Goal: Information Seeking & Learning: Learn about a topic

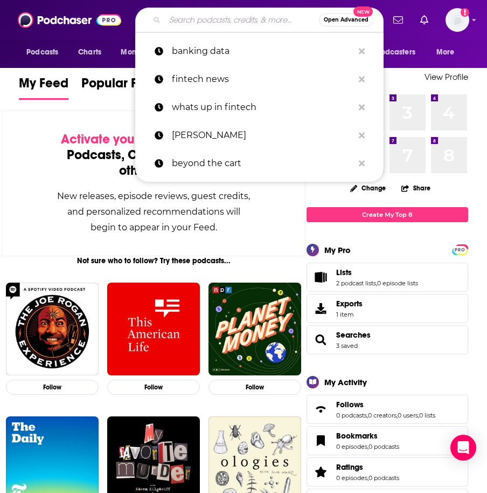
click at [241, 20] on input "Search podcasts, credits, & more..." at bounding box center [242, 19] width 154 height 17
paste input "ALIVE Podcast Network"
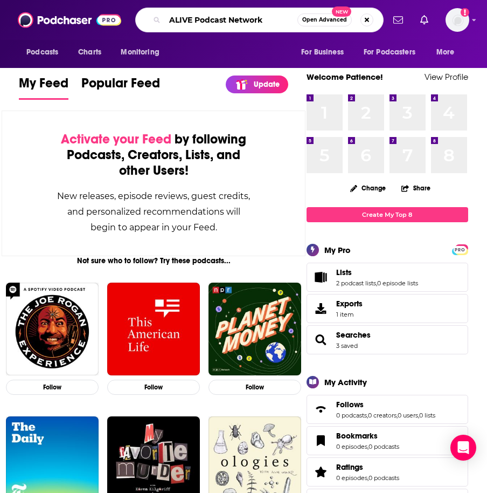
type input "ALIVE Podcast Network"
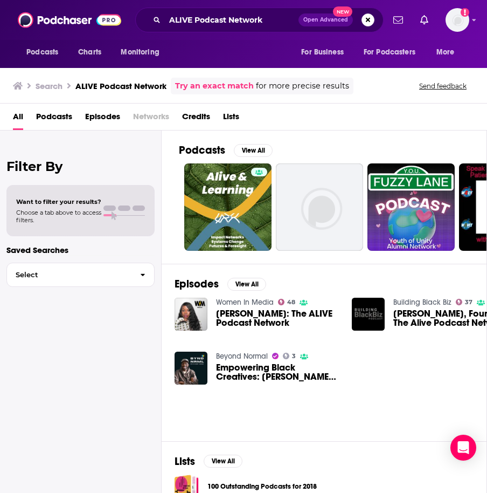
click at [230, 319] on span "[PERSON_NAME]: The ALIVE Podcast Network" at bounding box center [277, 318] width 123 height 18
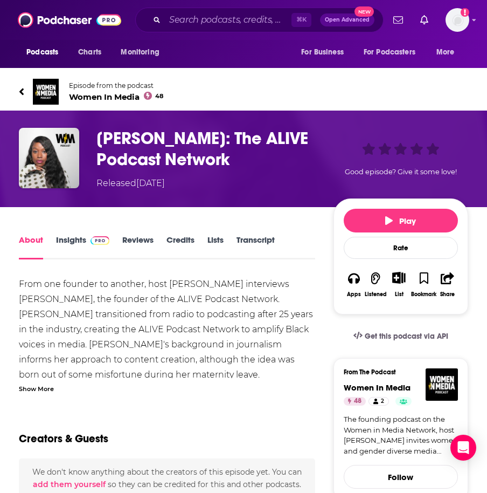
click at [38, 390] on div "Show More" at bounding box center [36, 388] width 35 height 10
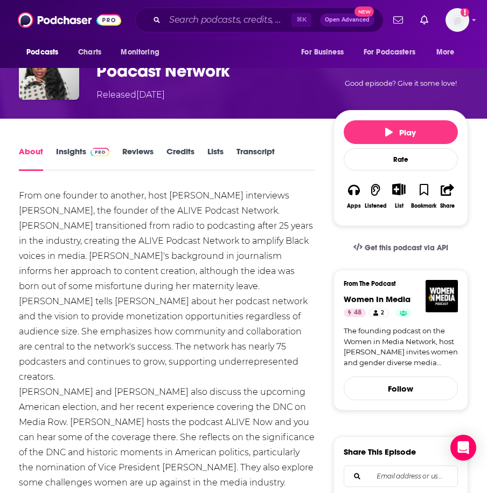
scroll to position [91, 0]
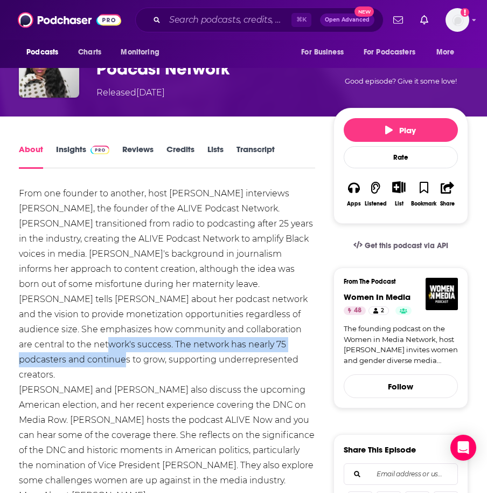
drag, startPoint x: 99, startPoint y: 342, endPoint x: 126, endPoint y: 365, distance: 35.5
